Goal: Task Accomplishment & Management: Manage account settings

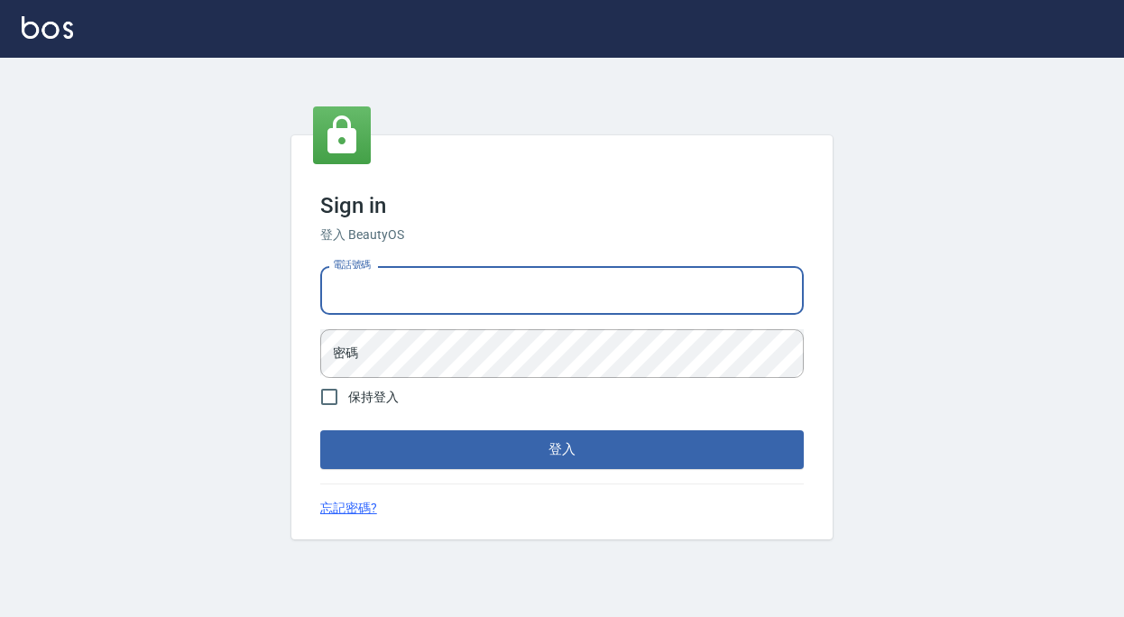
type input "0936888819"
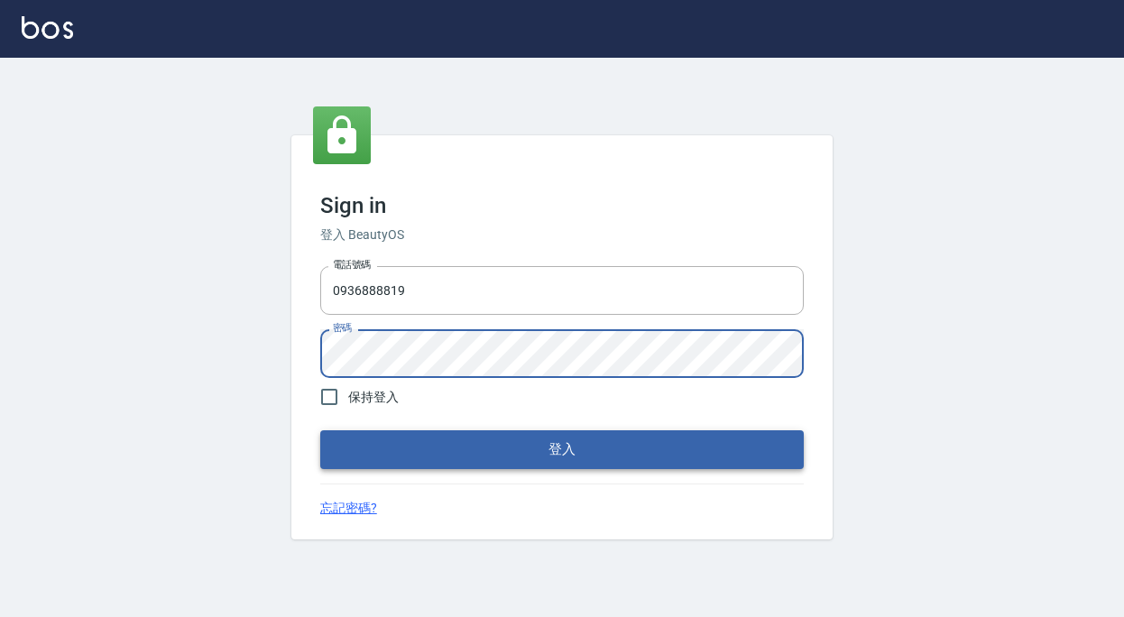
click at [521, 448] on button "登入" at bounding box center [562, 449] width 484 height 38
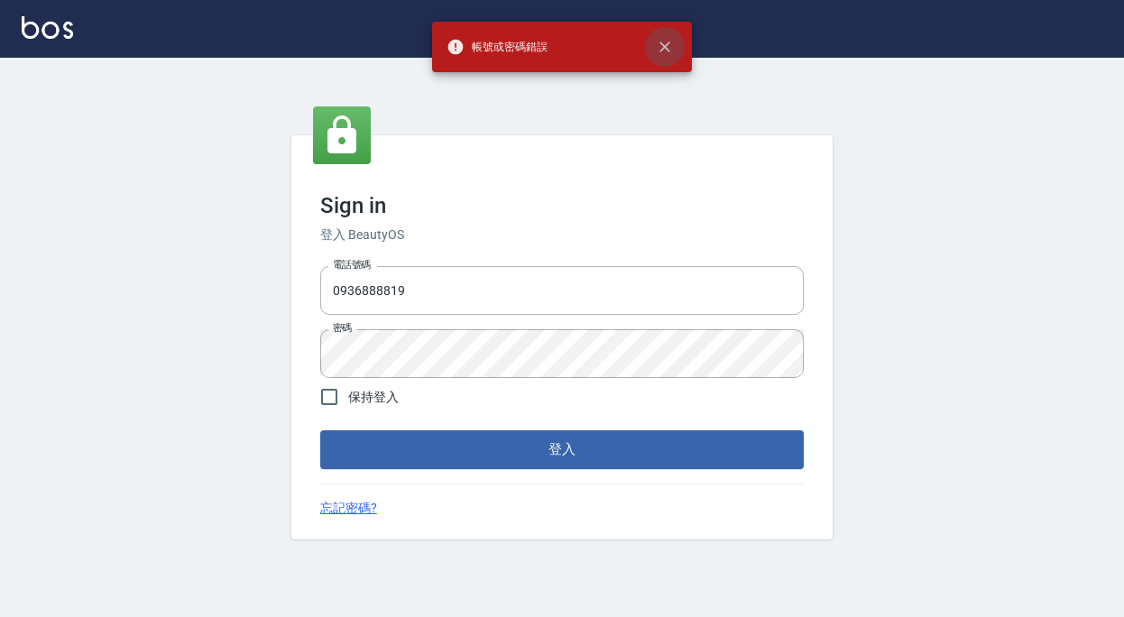
click at [665, 56] on button "close" at bounding box center [665, 47] width 40 height 40
